Goal: Task Accomplishment & Management: Manage account settings

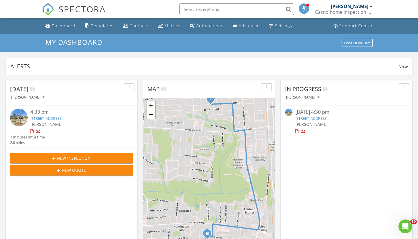
click at [318, 118] on link "601 Warley St, Florence, SC 29501" at bounding box center [312, 118] width 32 height 5
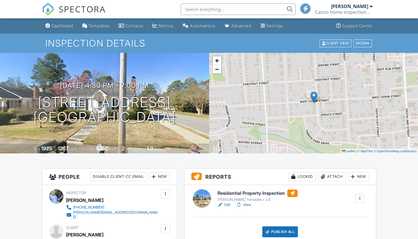
click at [248, 207] on link "View" at bounding box center [243, 205] width 15 height 6
click at [280, 234] on div "Publish All" at bounding box center [281, 232] width 36 height 11
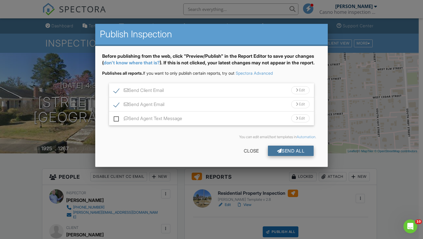
click at [287, 150] on div "Send All" at bounding box center [291, 151] width 46 height 10
